Goal: Communication & Community: Answer question/provide support

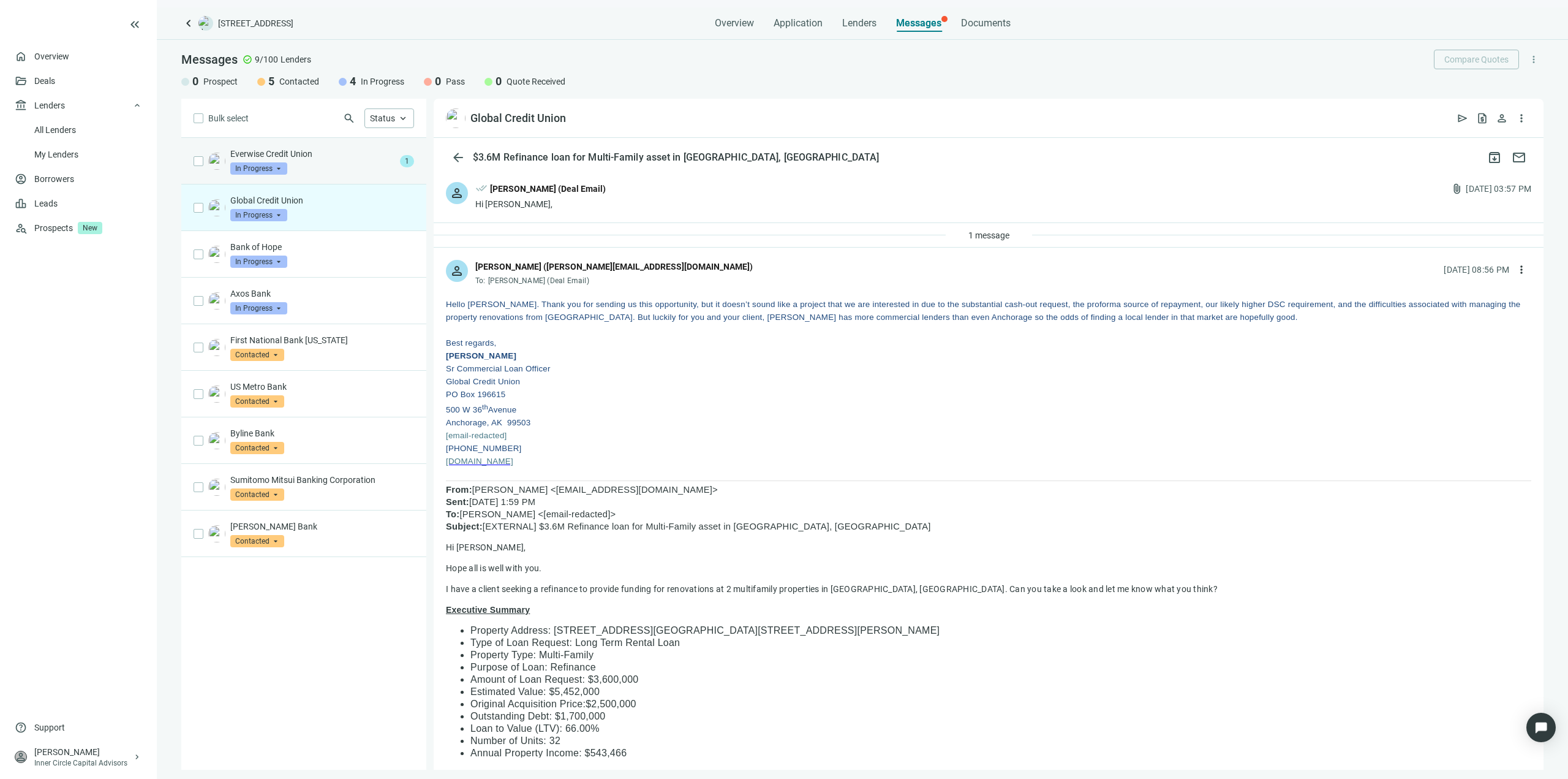
click at [310, 170] on div "Everwise Credit Union In Progress arrow_drop_down" at bounding box center [312, 162] width 165 height 27
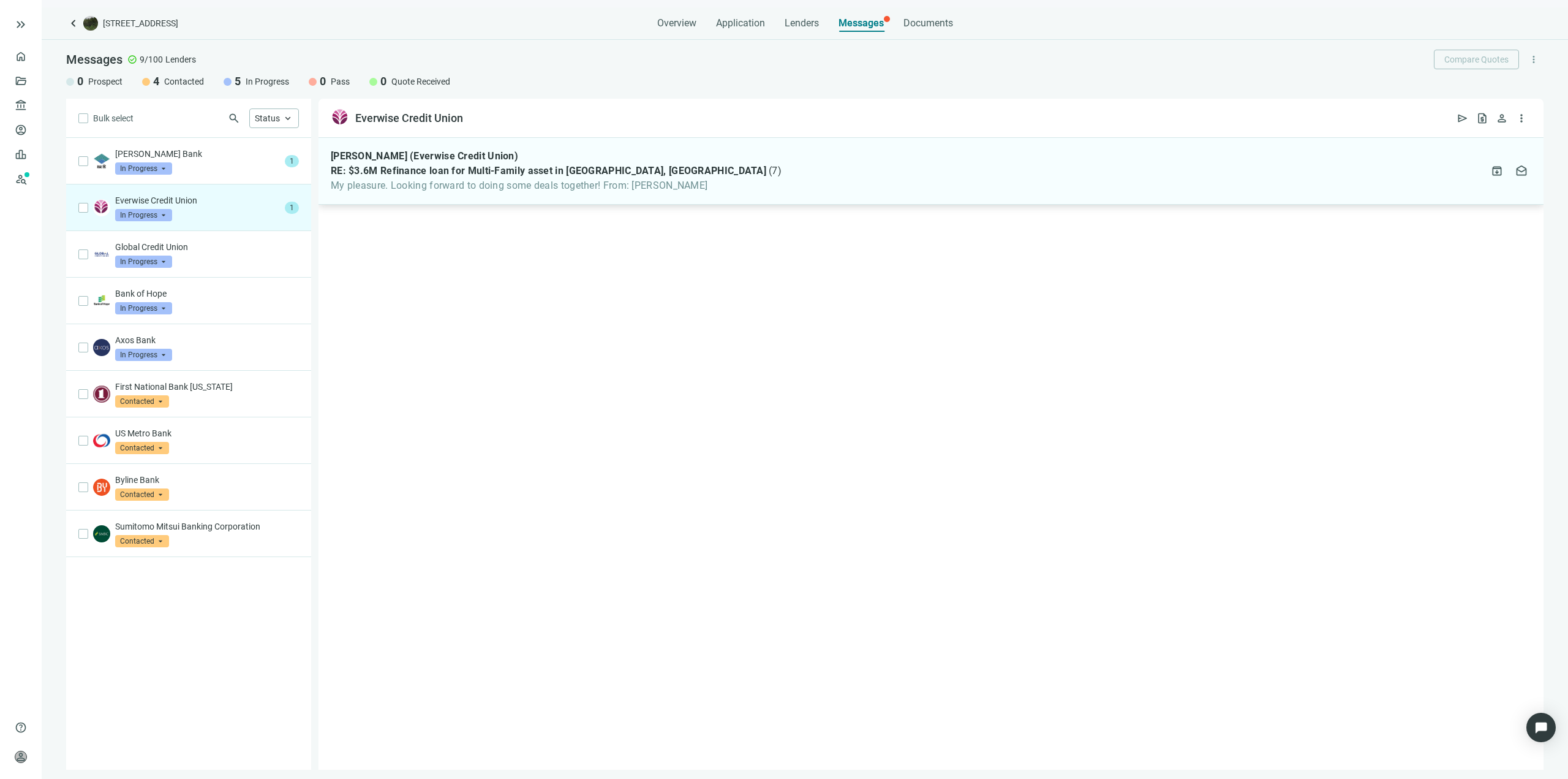
click at [507, 188] on span "My pleasure. Looking forward to doing some deals together! From: [PERSON_NAME]" at bounding box center [556, 185] width 451 height 12
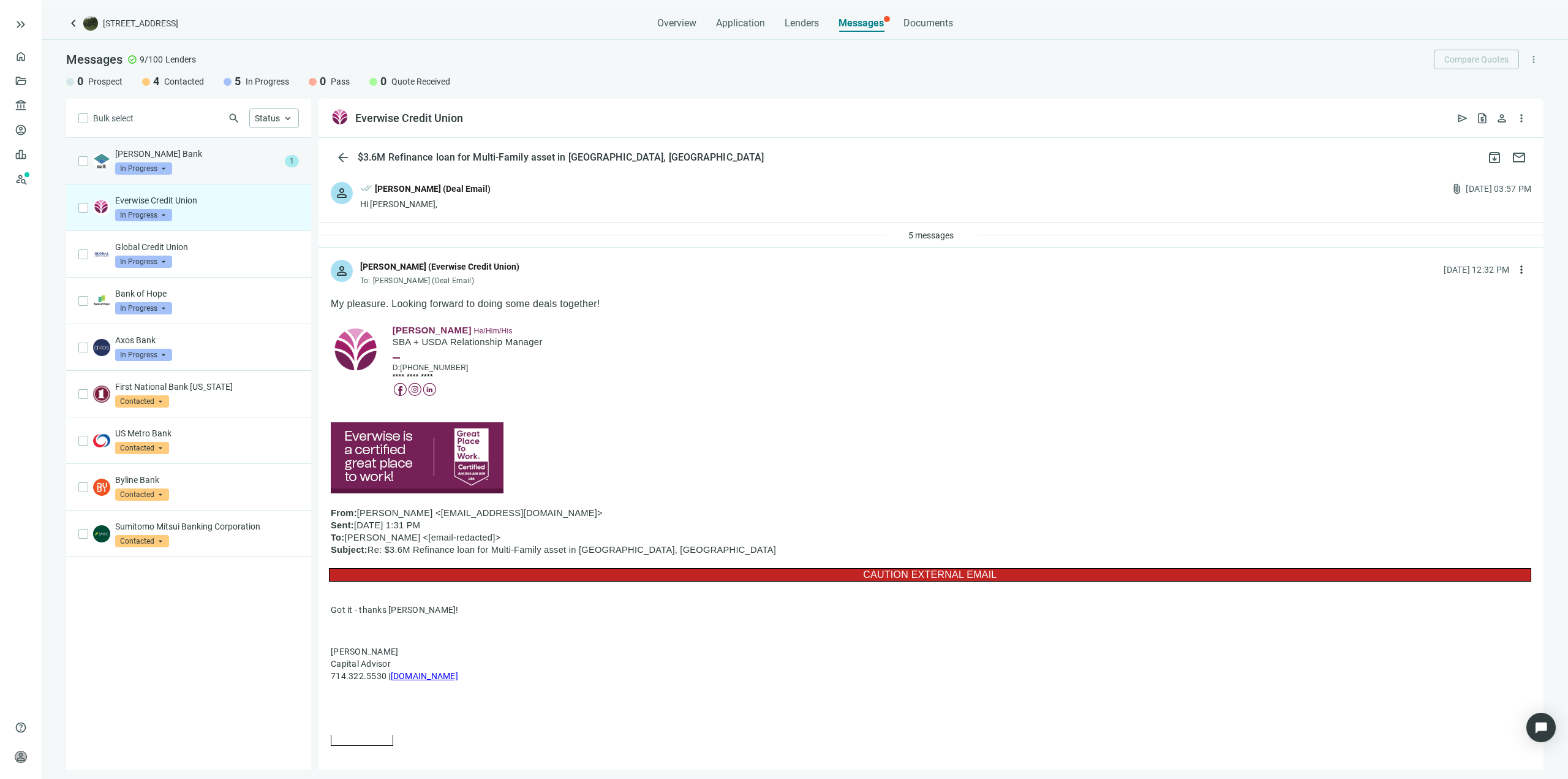
click at [205, 169] on div "Stearn's Bank In Progress arrow_drop_down" at bounding box center [197, 162] width 165 height 27
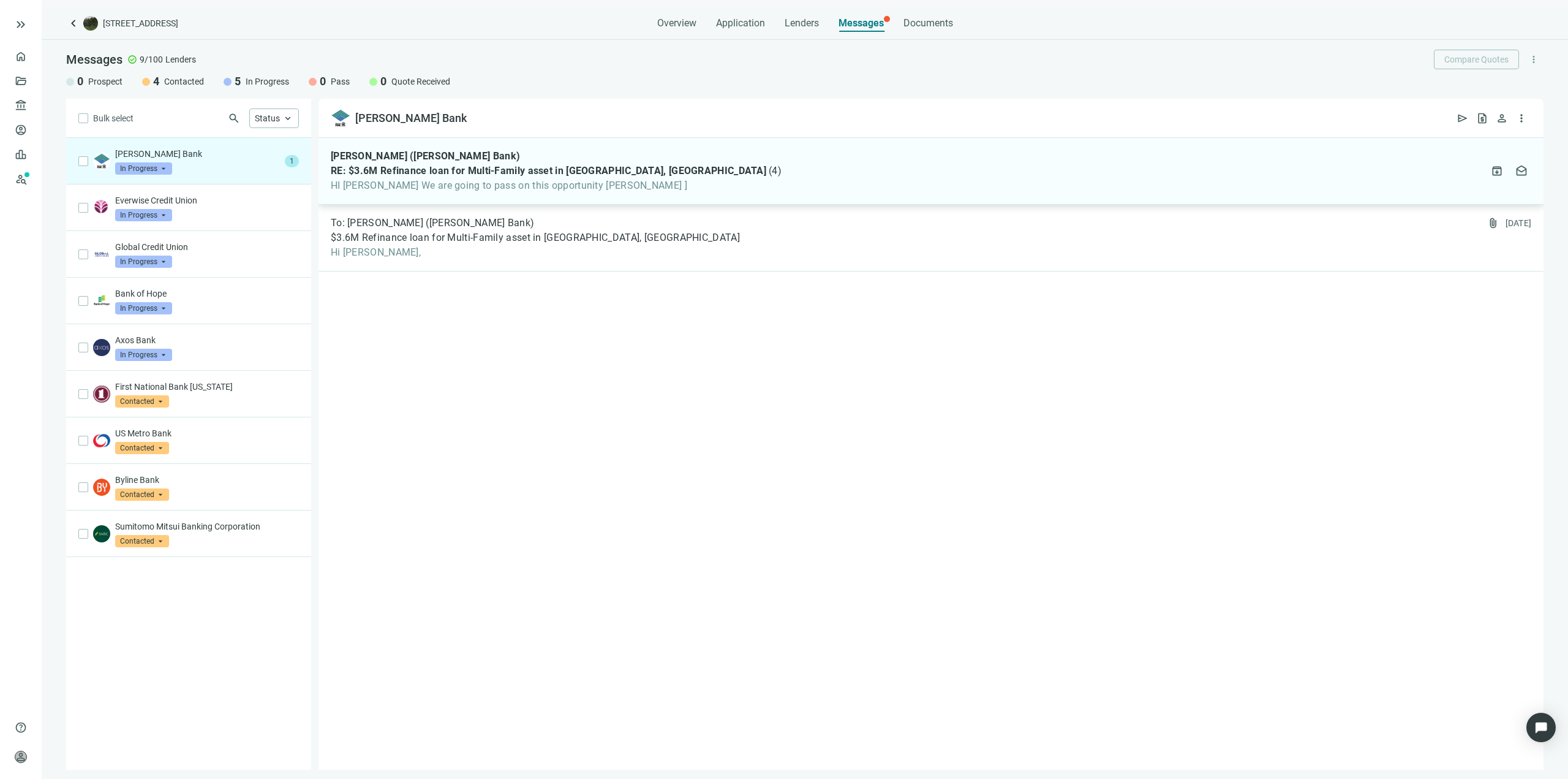
click at [534, 189] on span "HI Brett We are going to pass on this opportunity Margee ]" at bounding box center [556, 185] width 451 height 12
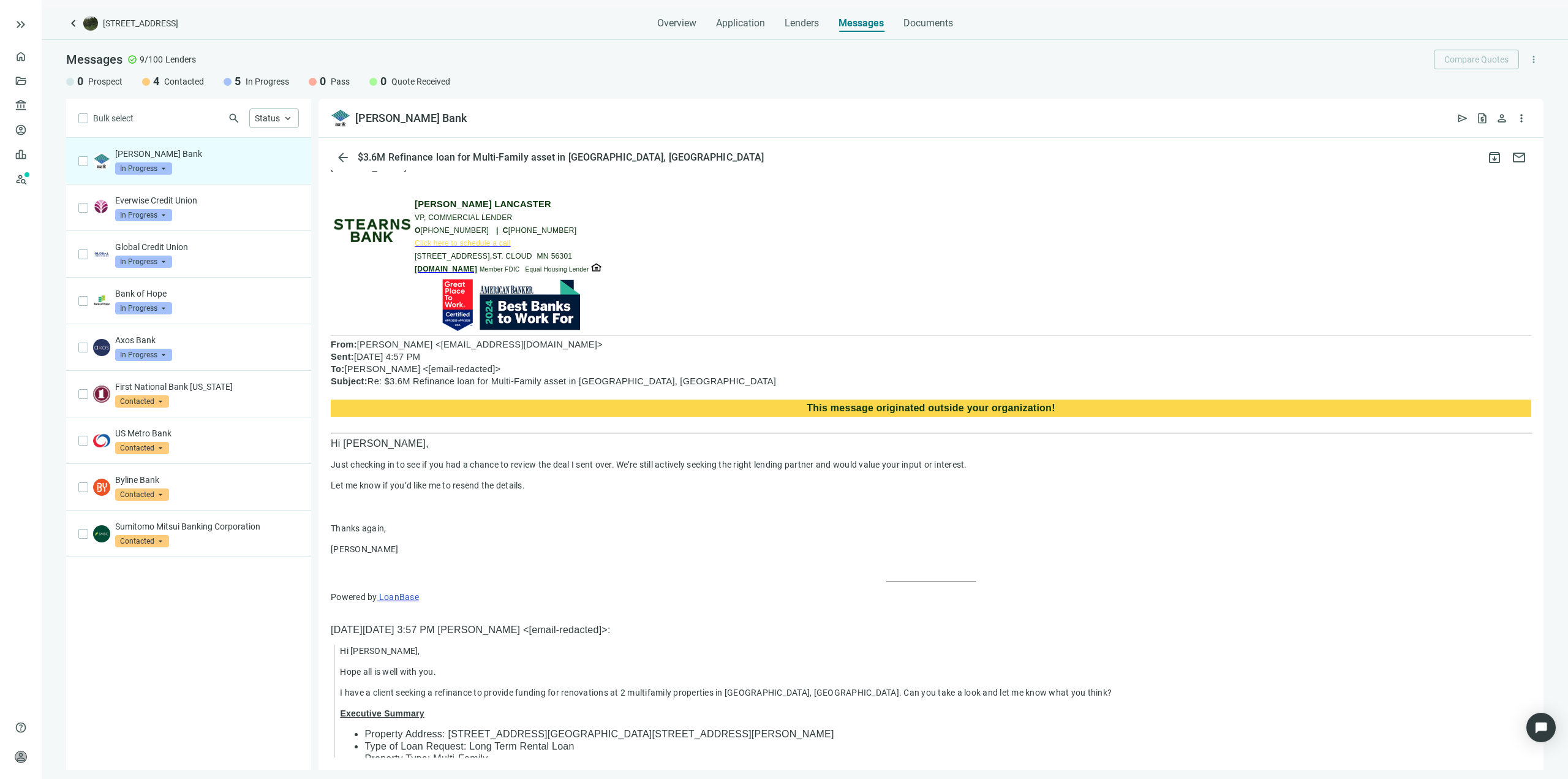
scroll to position [61, 0]
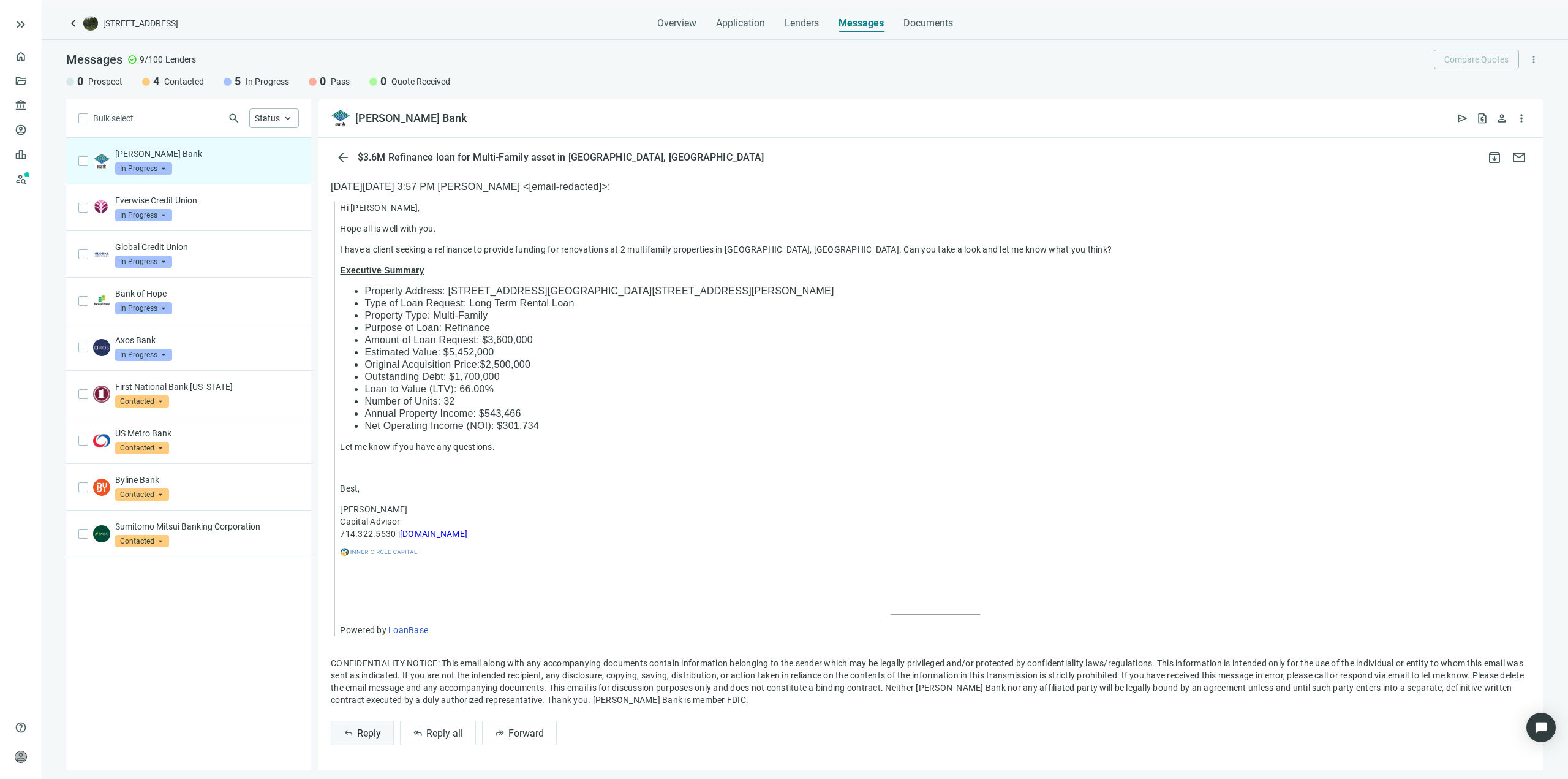
click at [363, 740] on button "reply Reply" at bounding box center [361, 732] width 63 height 25
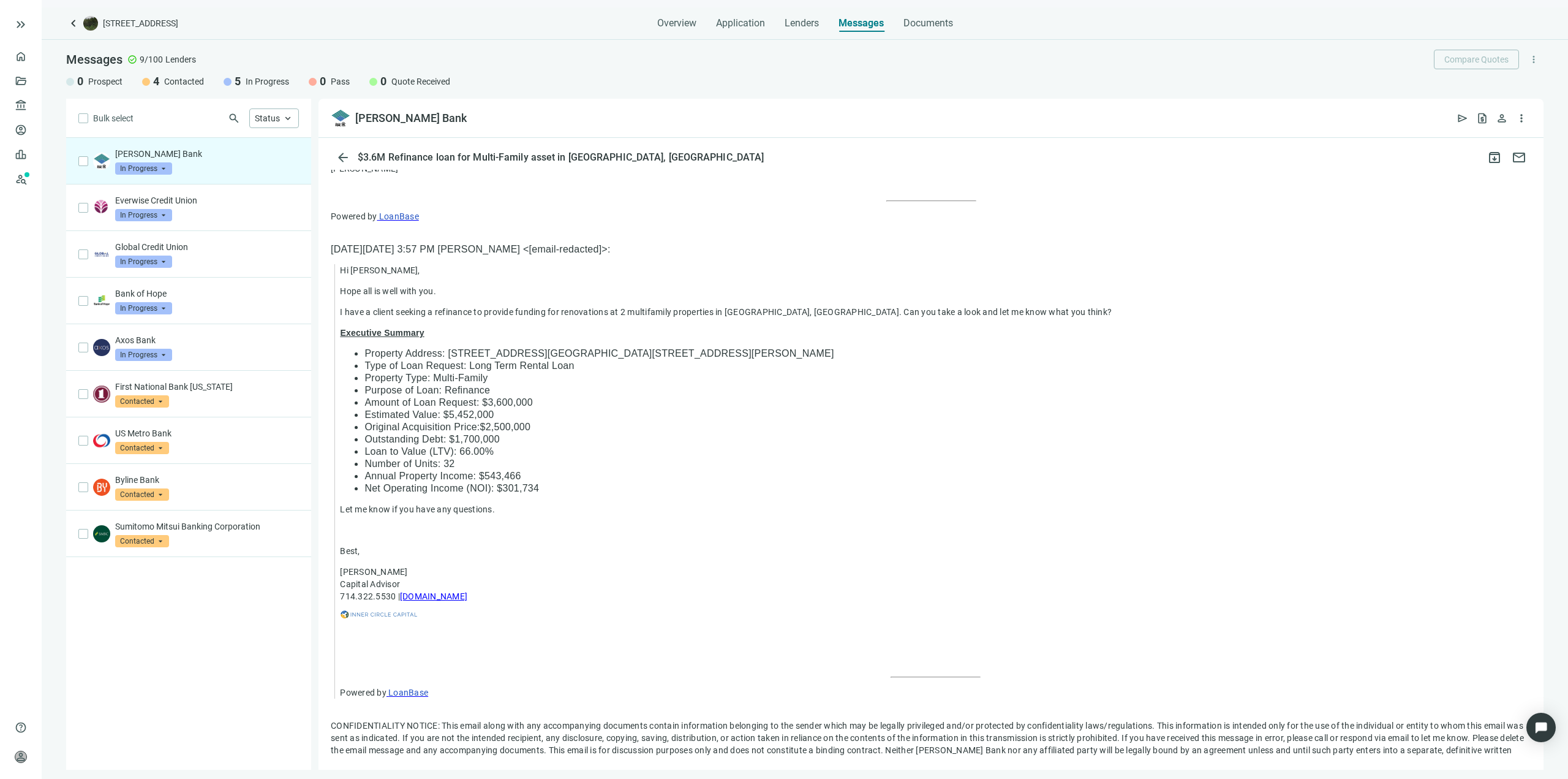
type textarea "**********"
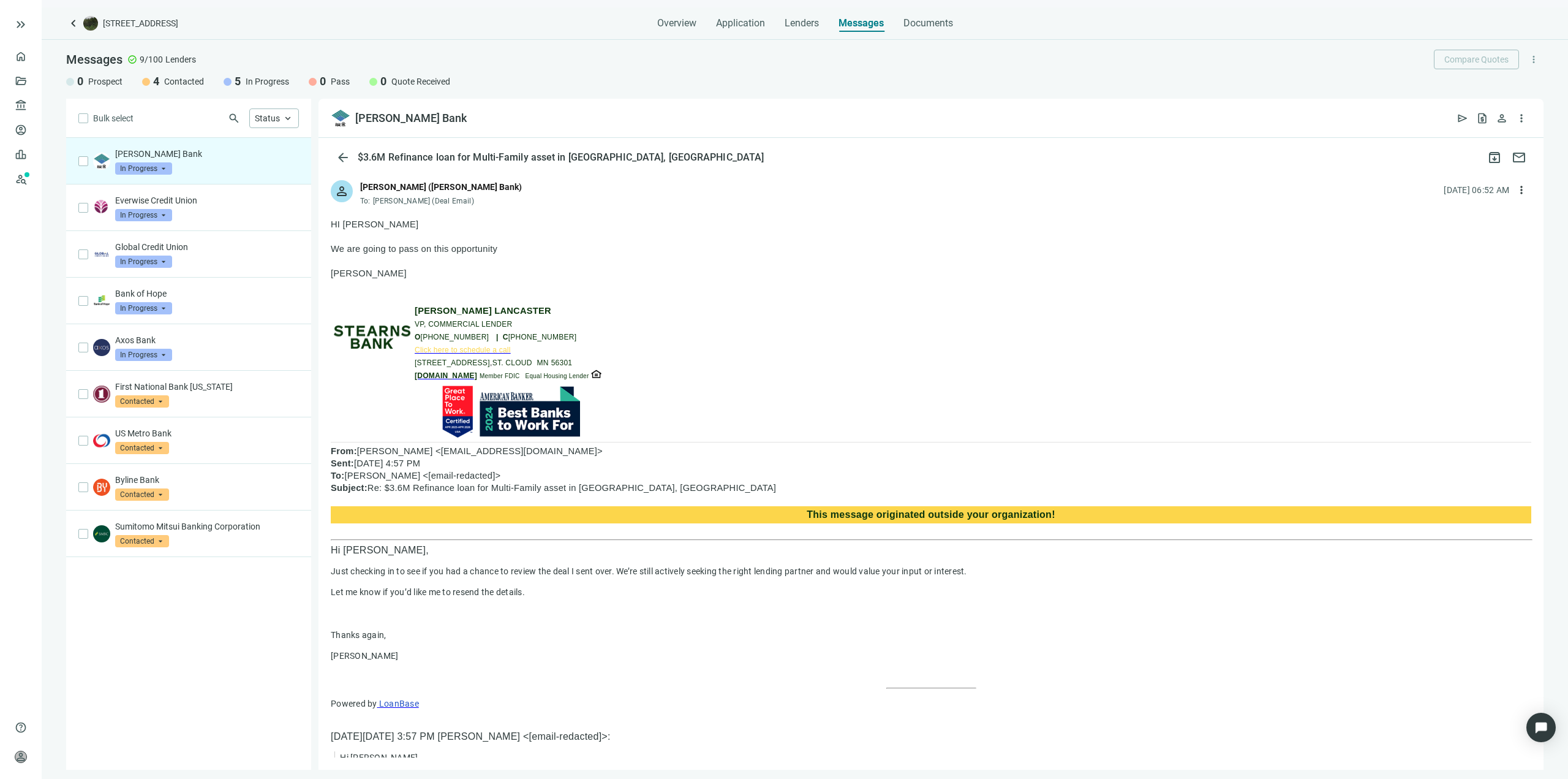
scroll to position [936, 0]
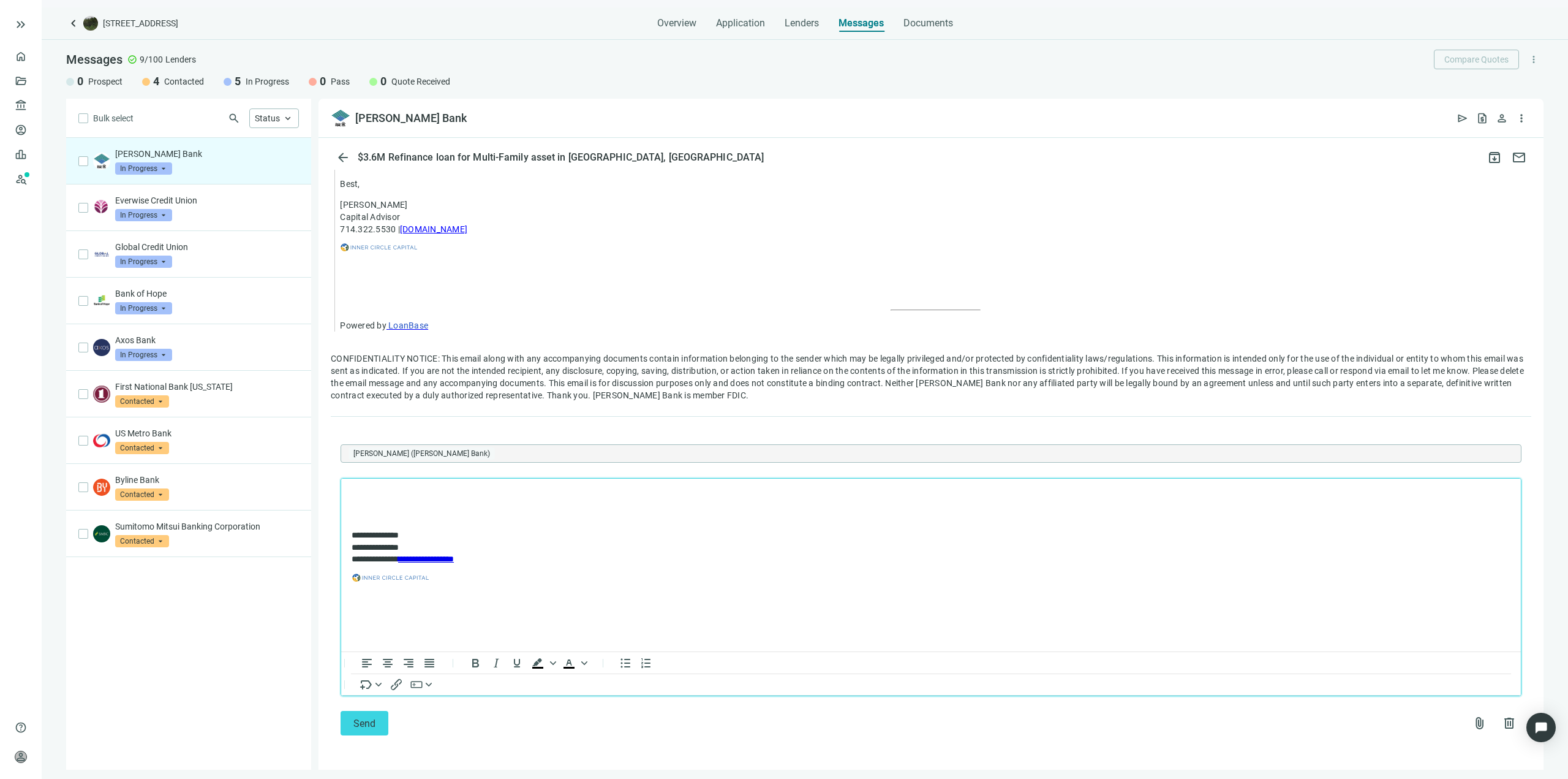
click at [484, 493] on p "Rich Text Area. Press ALT-0 for help." at bounding box center [931, 494] width 1159 height 12
click at [359, 722] on span "Send" at bounding box center [364, 723] width 22 height 12
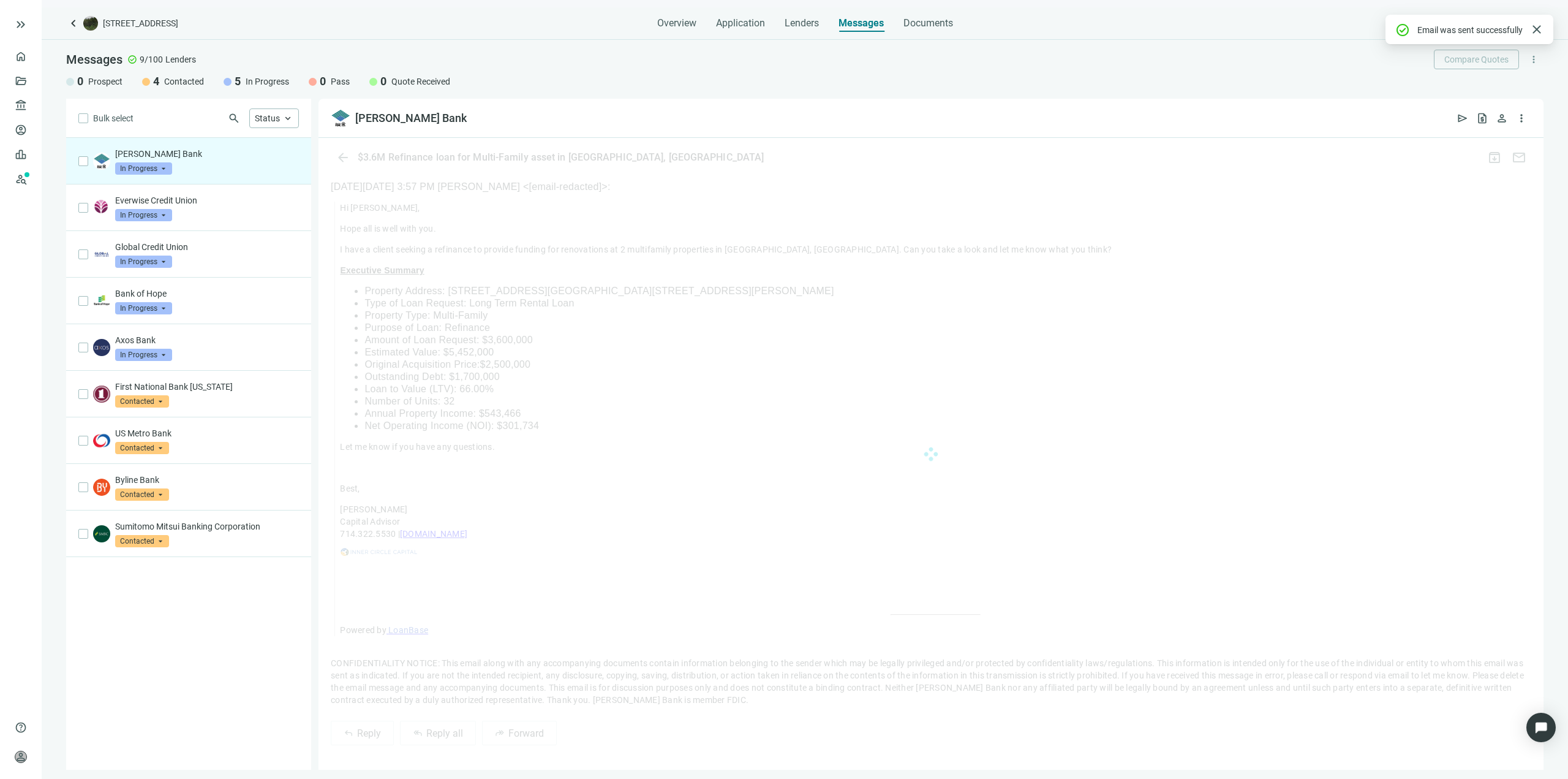
scroll to position [897, 0]
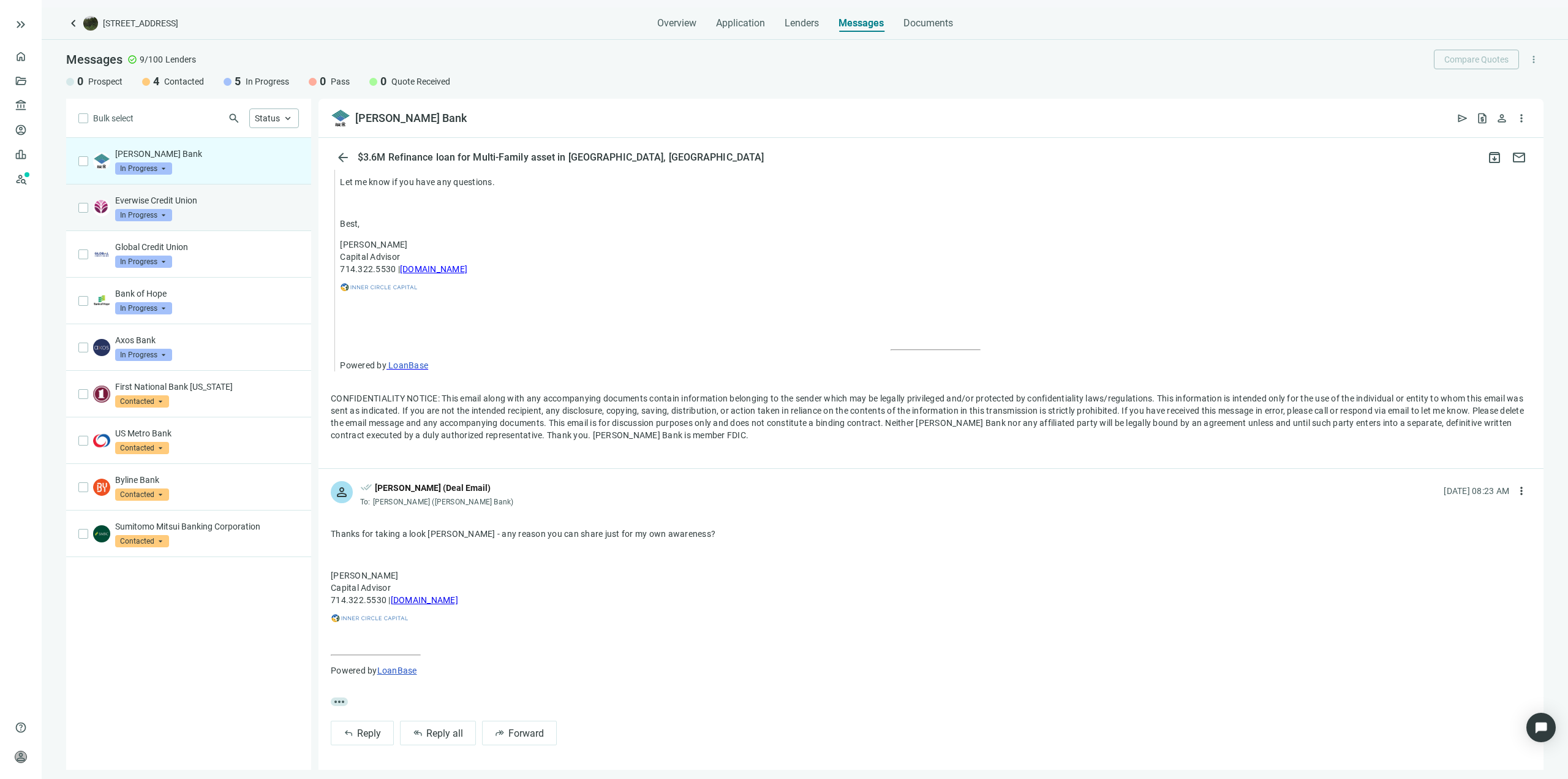
click at [214, 214] on div "Everwise Credit Union In Progress arrow_drop_down" at bounding box center [206, 208] width 183 height 27
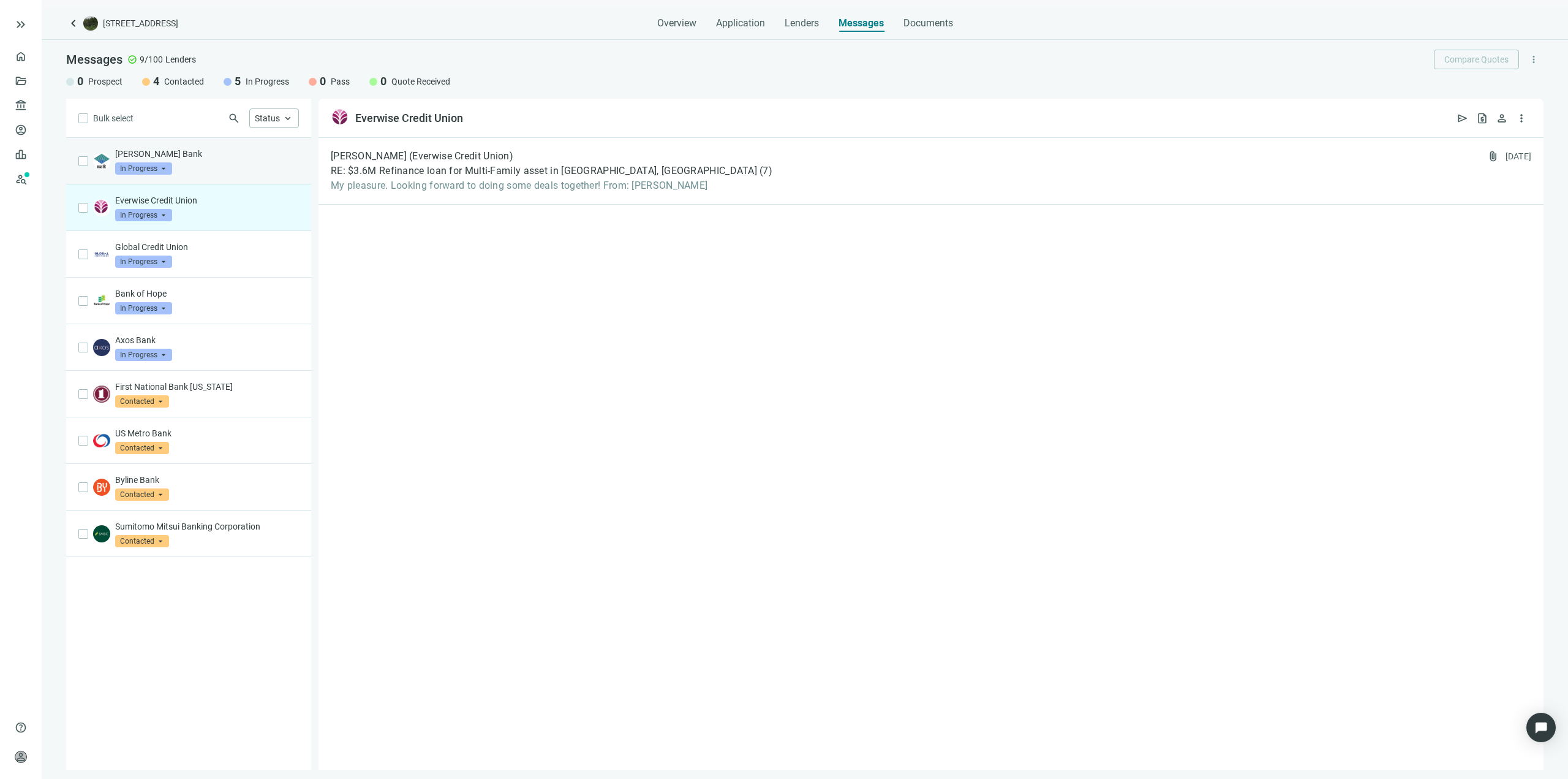
click at [200, 178] on div "Stearn's Bank In Progress arrow_drop_down" at bounding box center [188, 161] width 245 height 47
